Goal: Information Seeking & Learning: Stay updated

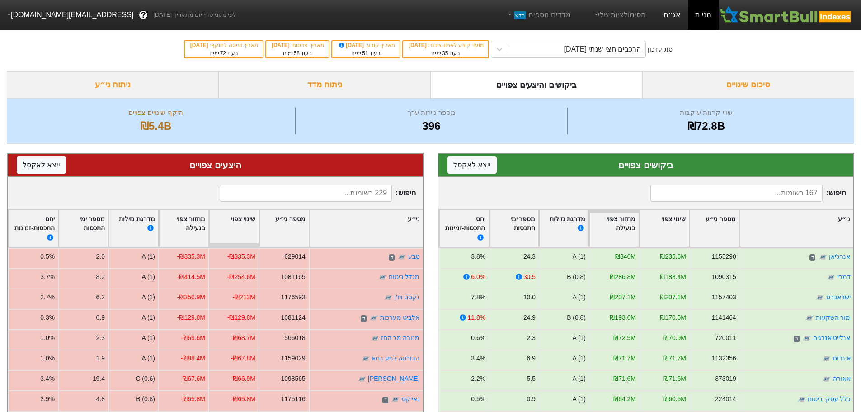
click at [678, 14] on link "אג״ח" at bounding box center [673, 15] width 32 height 30
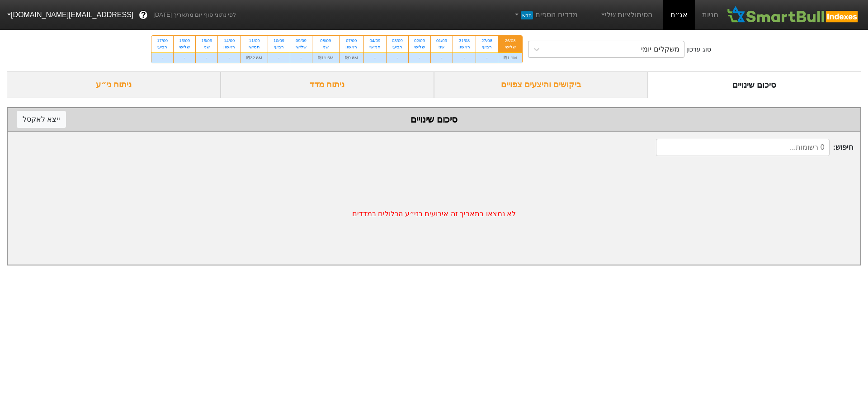
click at [593, 51] on div "משקלים יומי" at bounding box center [614, 49] width 139 height 16
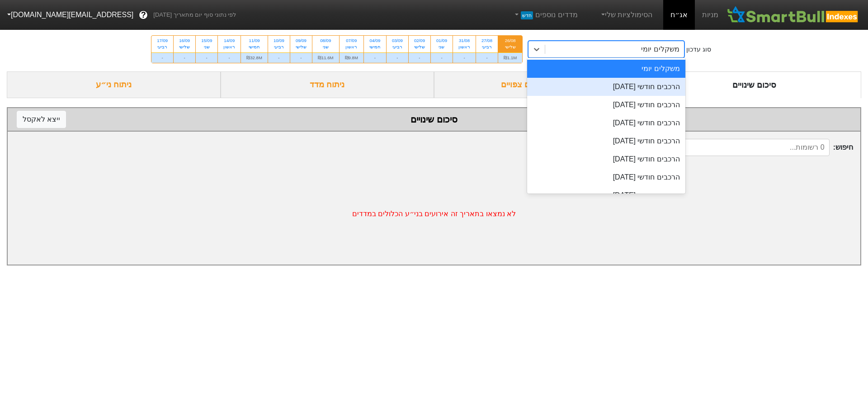
click at [597, 90] on div "הרכבים חודשי [DATE]" at bounding box center [606, 87] width 158 height 18
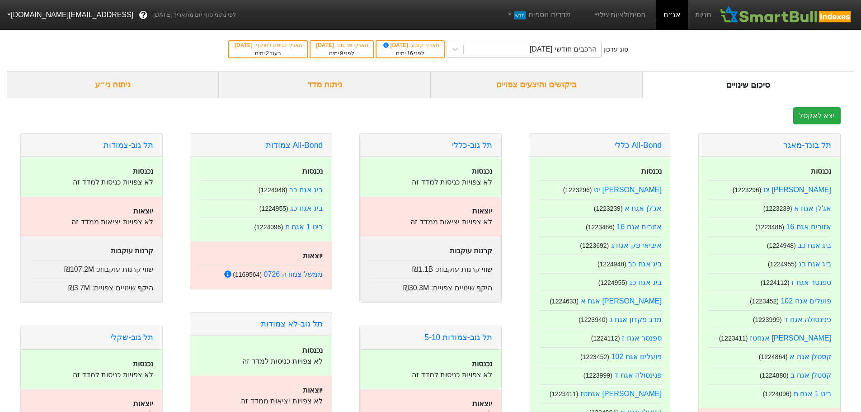
click at [577, 87] on div "ביקושים והיצעים צפויים" at bounding box center [537, 84] width 212 height 27
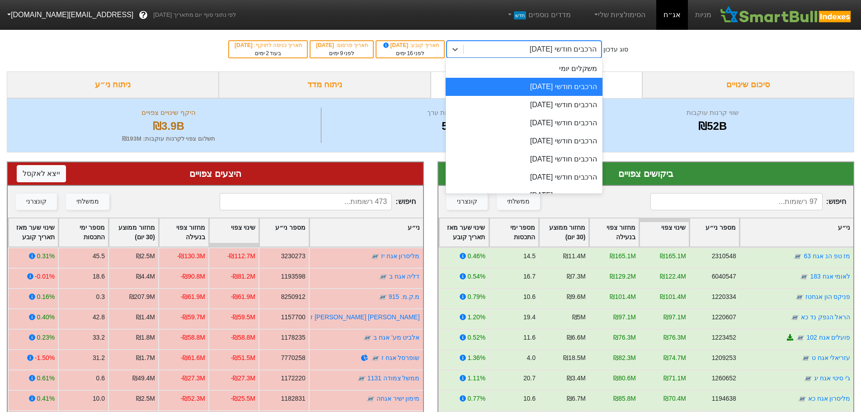
click at [580, 54] on div "הרכבים חודשי [DATE]" at bounding box center [563, 49] width 67 height 11
click at [579, 109] on div "הרכבים חודשי [DATE]" at bounding box center [524, 105] width 157 height 18
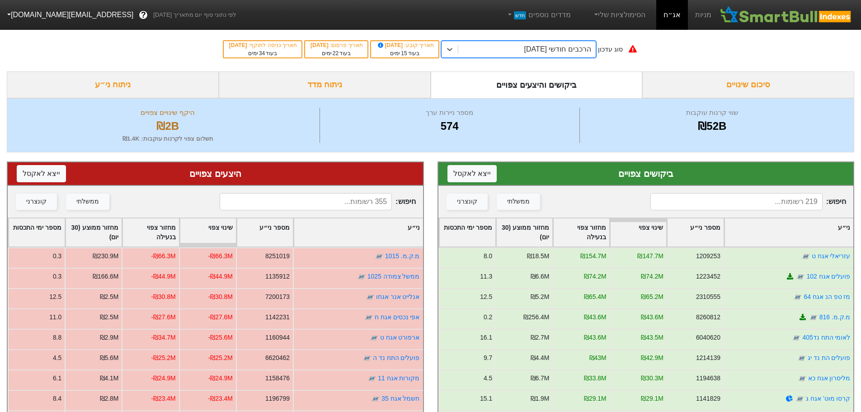
click at [558, 50] on div "הרכבים חודשי [DATE]" at bounding box center [558, 49] width 67 height 11
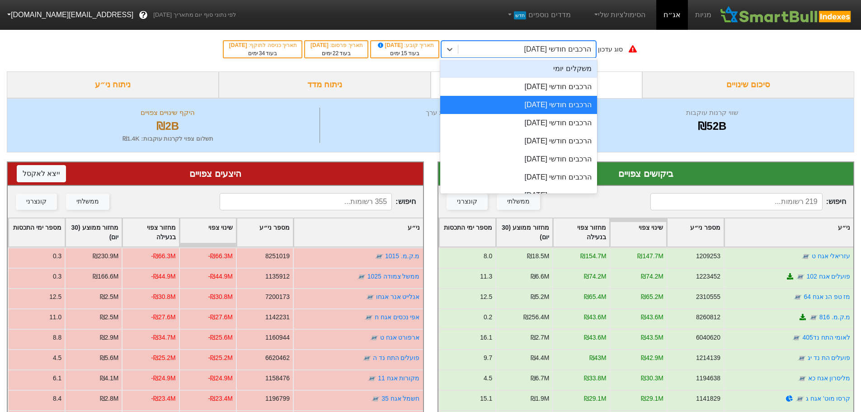
click at [557, 75] on div "משקלים יומי" at bounding box center [518, 69] width 157 height 18
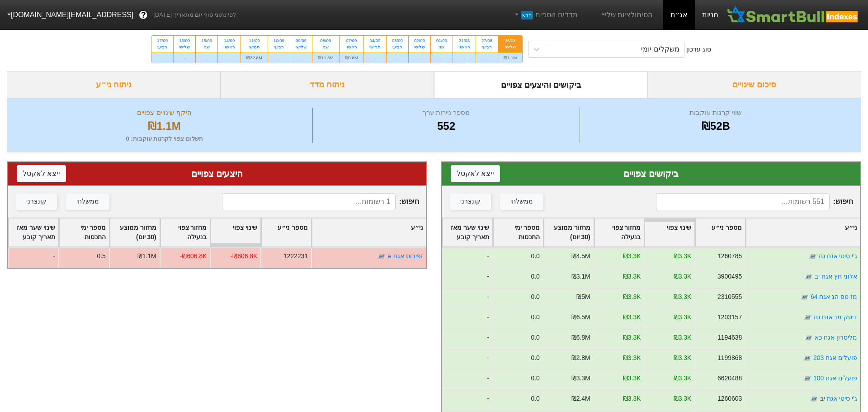
click at [713, 12] on link "מניות" at bounding box center [710, 15] width 31 height 30
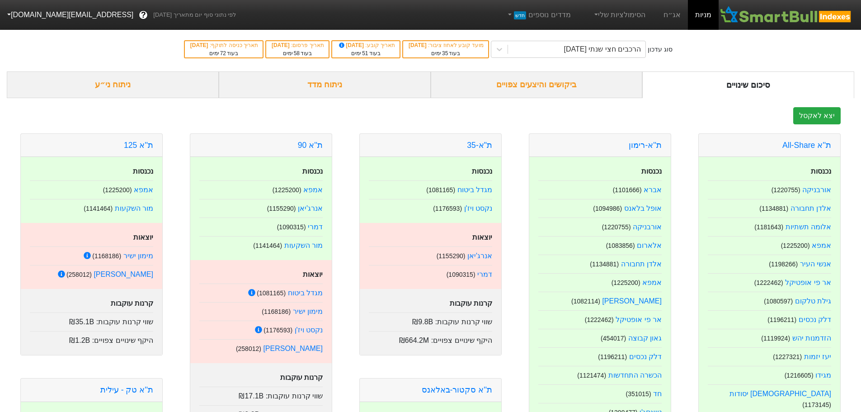
click at [540, 84] on div "ביקושים והיצעים צפויים" at bounding box center [537, 84] width 212 height 27
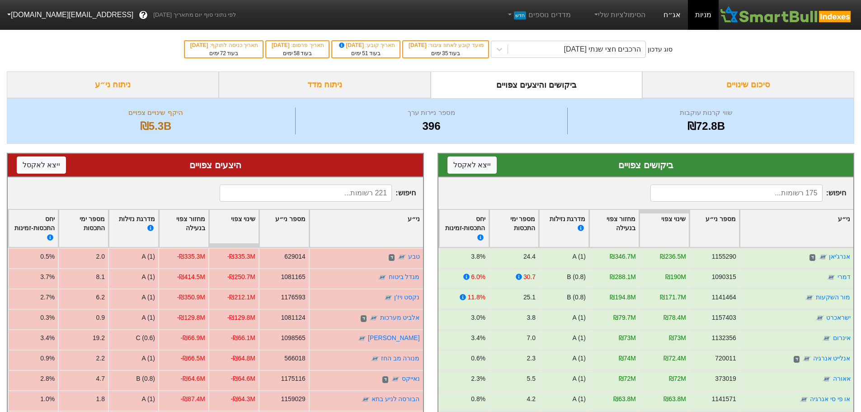
click at [672, 12] on link "אג״ח" at bounding box center [673, 15] width 32 height 30
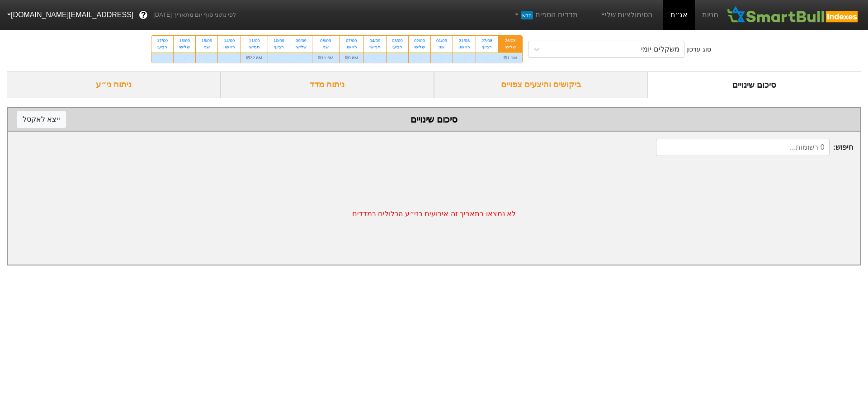
click at [559, 85] on div "ביקושים והיצעים צפויים" at bounding box center [541, 84] width 214 height 27
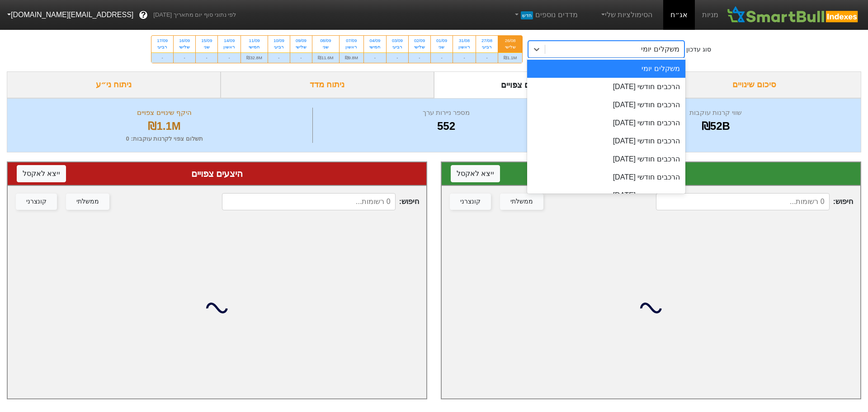
click at [587, 48] on div "משקלים יומי" at bounding box center [614, 49] width 139 height 16
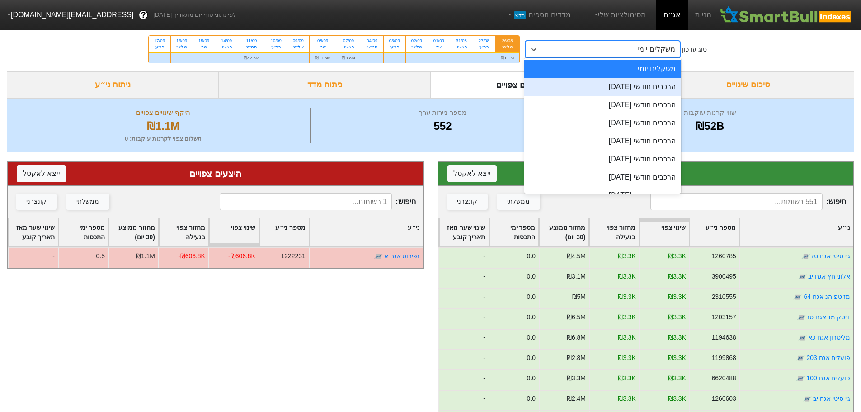
click at [591, 84] on div "הרכבים חודשי [DATE]" at bounding box center [603, 87] width 157 height 18
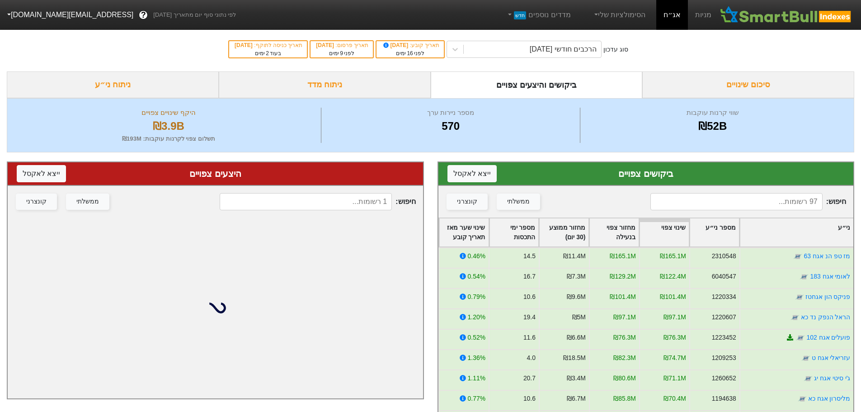
click at [750, 84] on div "סיכום שינויים" at bounding box center [749, 84] width 212 height 27
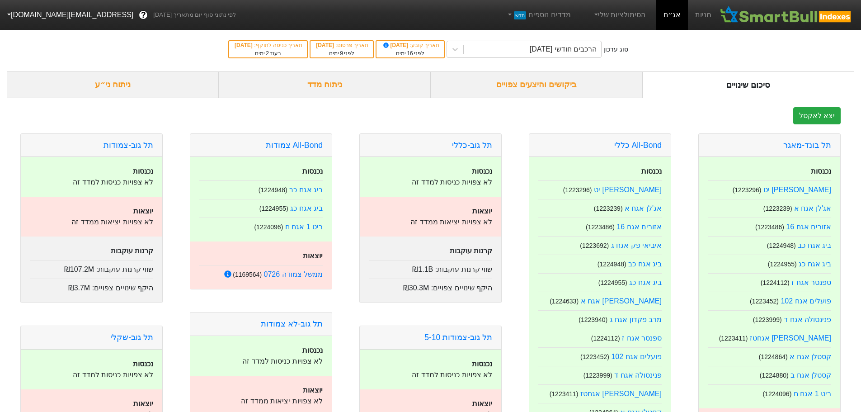
click at [549, 90] on div "ביקושים והיצעים צפויים" at bounding box center [537, 84] width 212 height 27
